Goal: Information Seeking & Learning: Learn about a topic

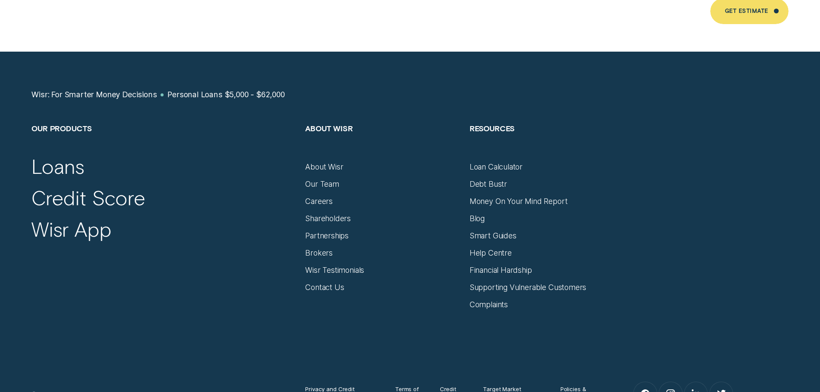
scroll to position [5843, 0]
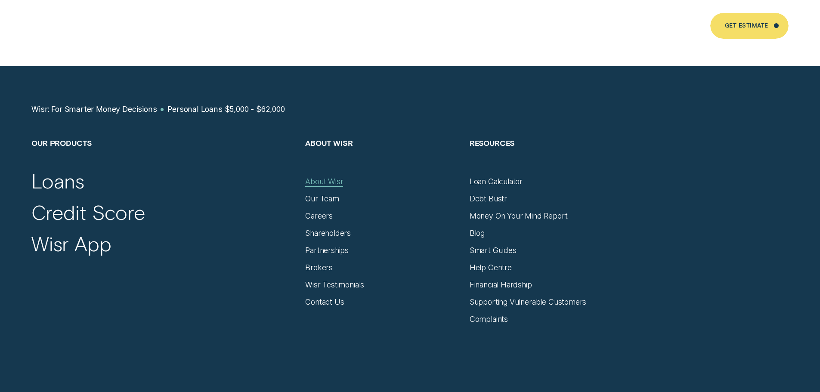
click at [327, 177] on div "About Wisr" at bounding box center [324, 181] width 38 height 9
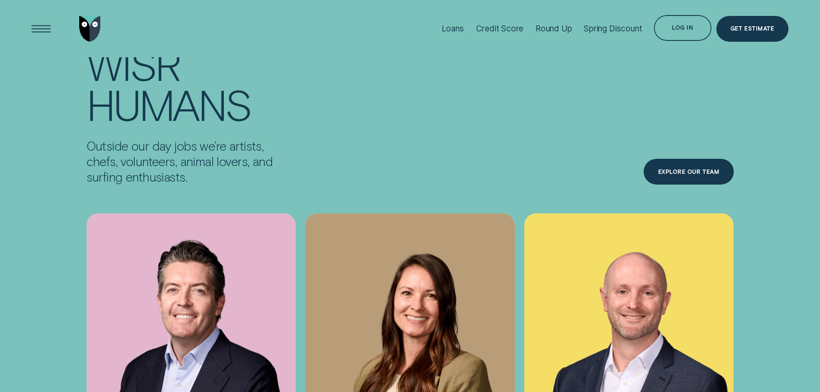
scroll to position [3110, 0]
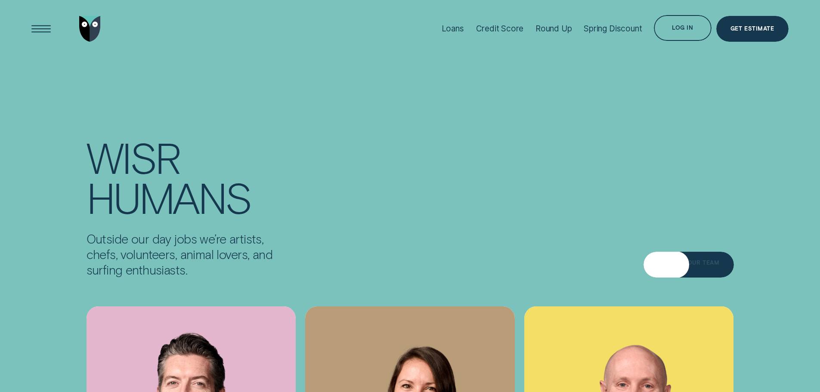
click at [675, 263] on div "Explore Our Team" at bounding box center [689, 265] width 62 height 5
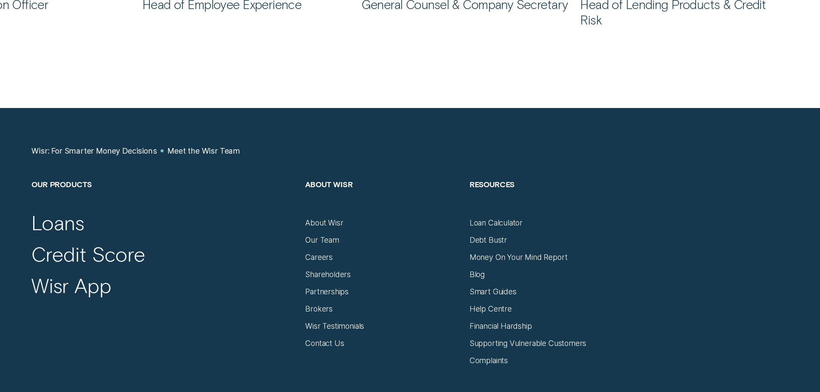
scroll to position [1110, 0]
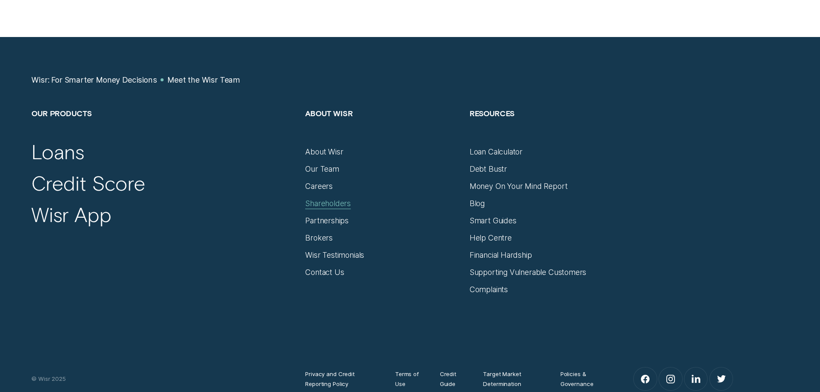
click at [318, 200] on div "Shareholders" at bounding box center [328, 203] width 46 height 9
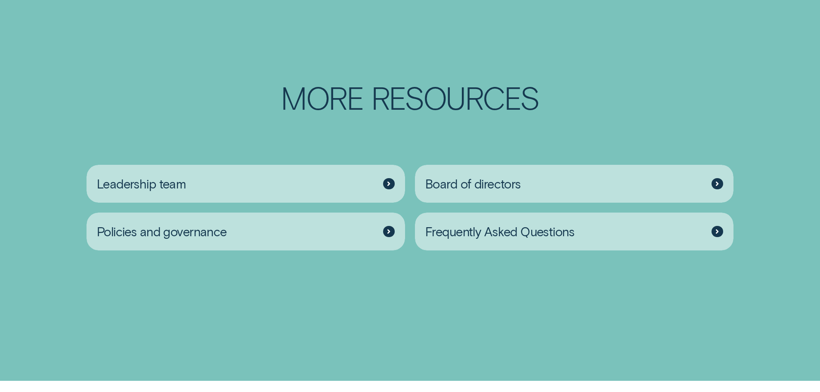
scroll to position [1454, 0]
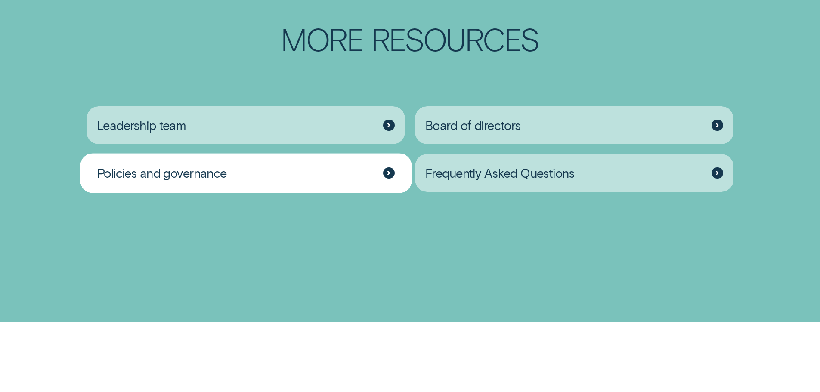
click at [373, 192] on div "Policies and governance" at bounding box center [245, 173] width 319 height 38
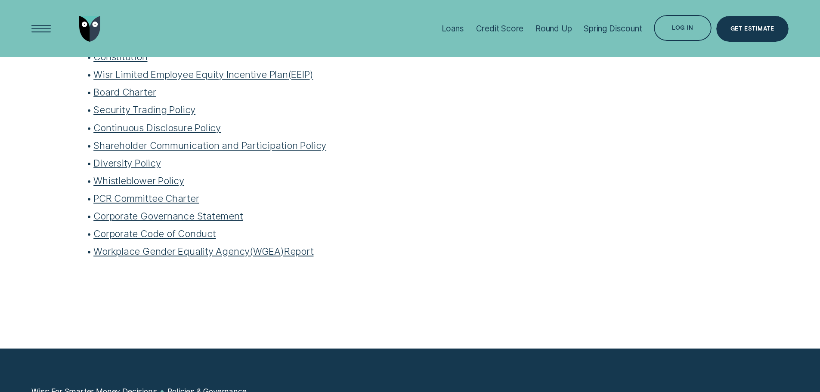
scroll to position [344, 0]
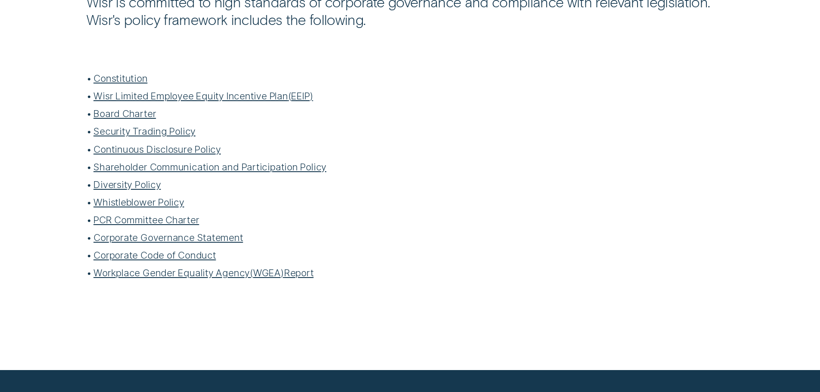
click at [120, 187] on link "Diversity Policy" at bounding box center [126, 185] width 67 height 12
